Goal: Information Seeking & Learning: Learn about a topic

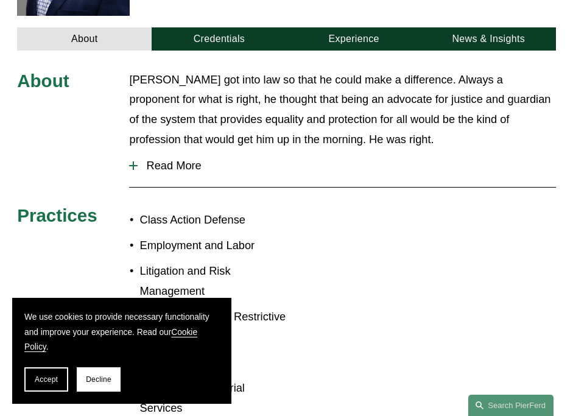
scroll to position [366, 0]
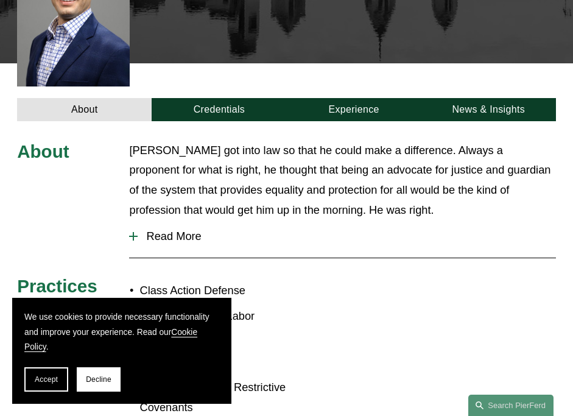
click at [236, 121] on div "About [PERSON_NAME] got into law so that he could make a difference. Always a p…" at bounding box center [286, 317] width 573 height 392
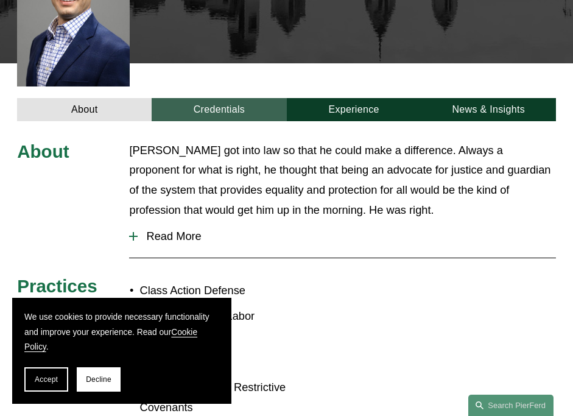
click at [232, 98] on link "Credentials" at bounding box center [219, 109] width 135 height 23
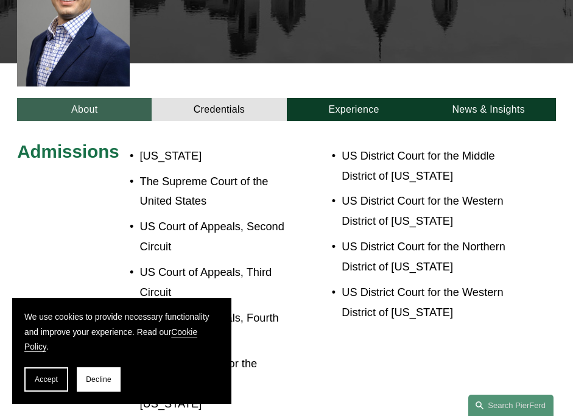
click at [97, 98] on link "About" at bounding box center [84, 109] width 135 height 23
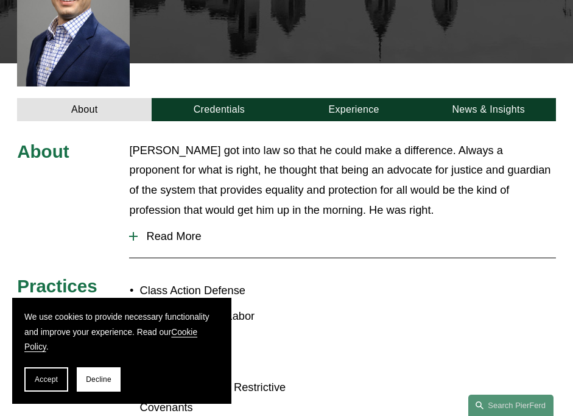
click at [183, 230] on span "Read More" at bounding box center [347, 236] width 418 height 13
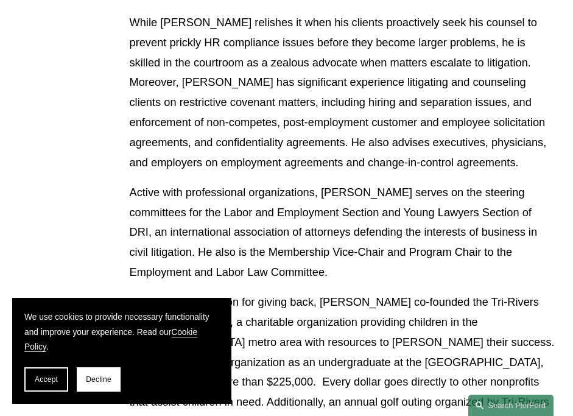
scroll to position [1218, 0]
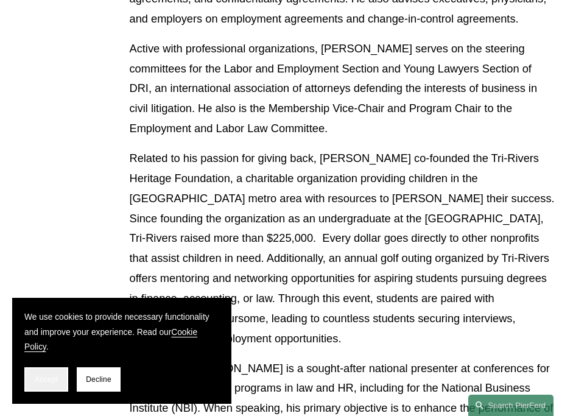
click at [49, 384] on button "Accept" at bounding box center [46, 379] width 44 height 24
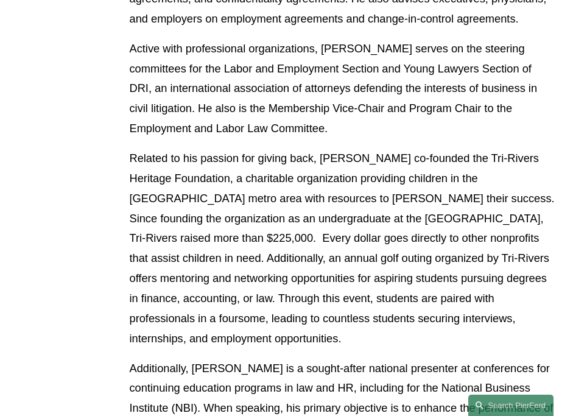
click at [316, 256] on p "Related to his passion for giving back, [PERSON_NAME] co-founded the Tri-Rivers…" at bounding box center [342, 249] width 426 height 200
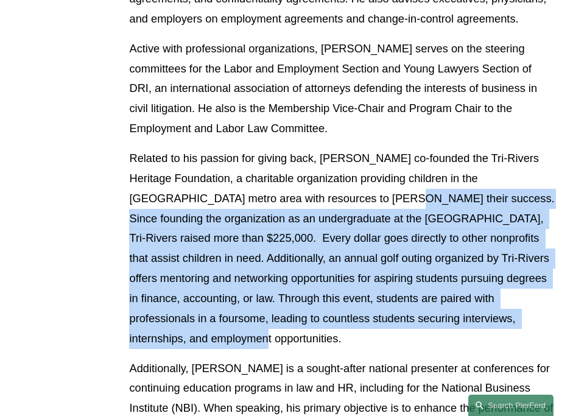
drag, startPoint x: 316, startPoint y: 177, endPoint x: 546, endPoint y: 306, distance: 264.6
click at [546, 306] on p "Related to his passion for giving back, [PERSON_NAME] co-founded the Tri-Rivers…" at bounding box center [342, 249] width 426 height 200
copy p "Since founding the organization as an undergraduate at the [GEOGRAPHIC_DATA], T…"
